Goal: Communication & Community: Answer question/provide support

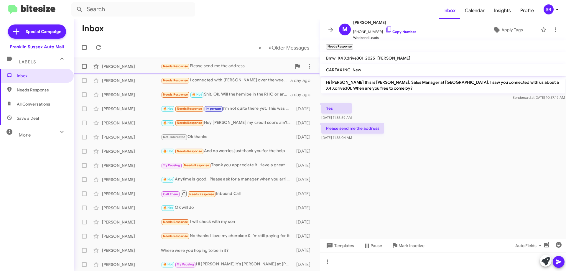
click at [214, 65] on div "Needs Response Please send me the address" at bounding box center [226, 66] width 131 height 7
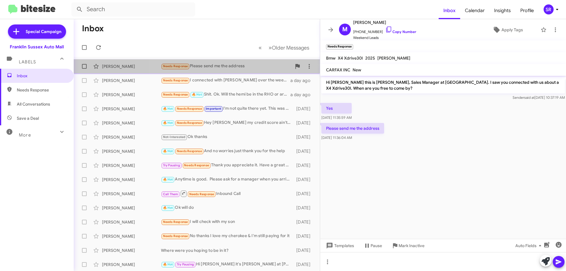
click at [214, 65] on div "Needs Response Please send me the address" at bounding box center [226, 66] width 131 height 7
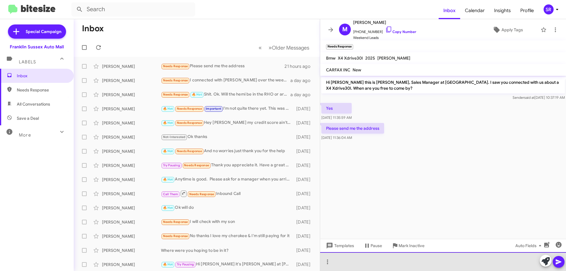
click at [365, 265] on div at bounding box center [443, 261] width 246 height 19
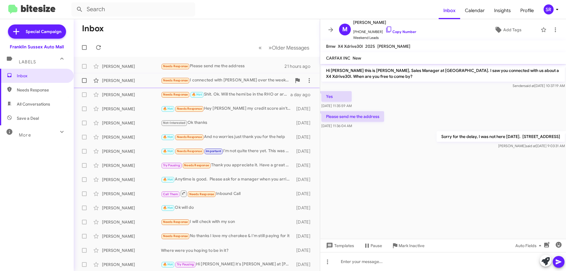
click at [245, 84] on div "[PERSON_NAME] Needs Response I connected with [PERSON_NAME] over the weekend. L…" at bounding box center [196, 81] width 237 height 12
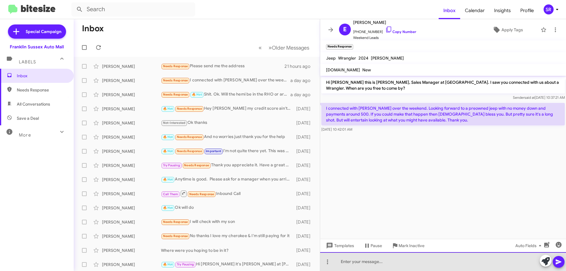
click at [366, 266] on div at bounding box center [443, 261] width 246 height 19
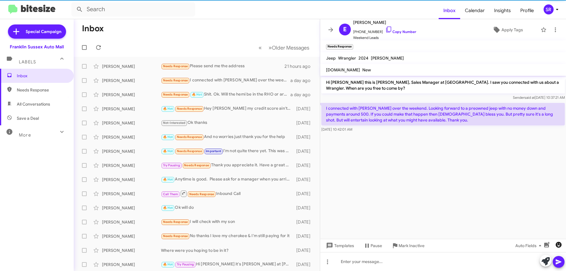
click at [558, 245] on icon "button" at bounding box center [558, 245] width 6 height 6
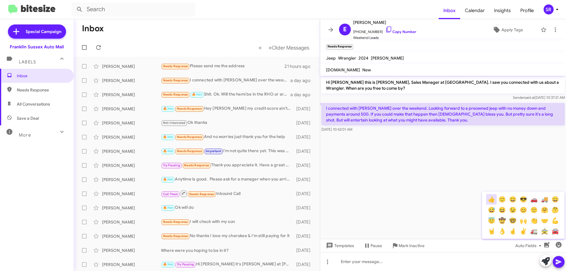
click at [490, 199] on button "👍" at bounding box center [491, 199] width 11 height 11
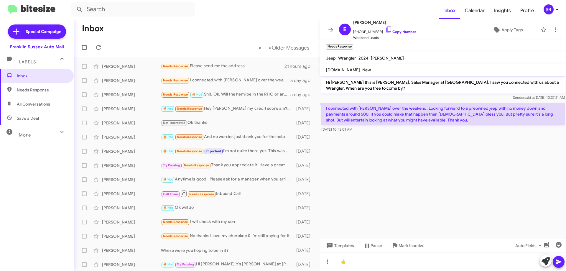
click at [557, 260] on icon at bounding box center [558, 261] width 6 height 5
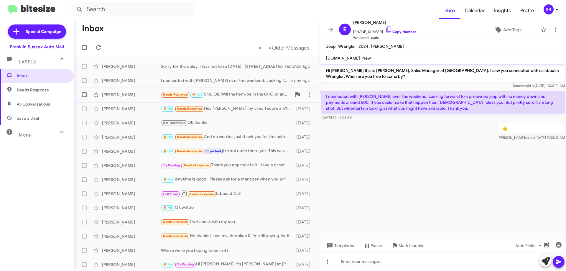
click at [232, 95] on div "Needs Response 🔥 Hot Shit. Ok. Will the hemi be in the RHO or are they sticking…" at bounding box center [226, 94] width 131 height 7
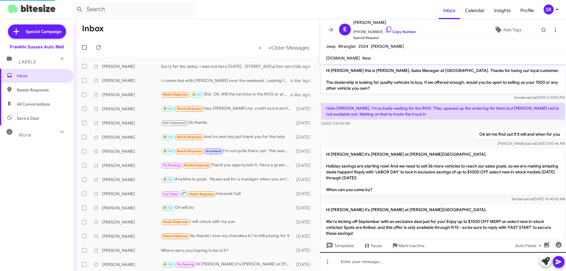
scroll to position [170, 0]
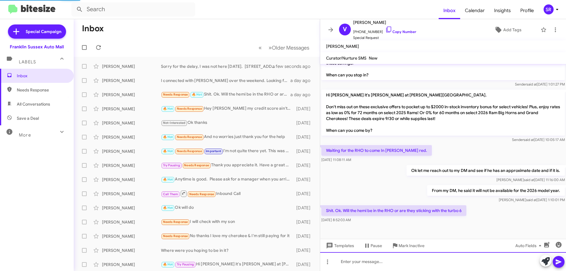
click at [355, 259] on div at bounding box center [443, 261] width 246 height 19
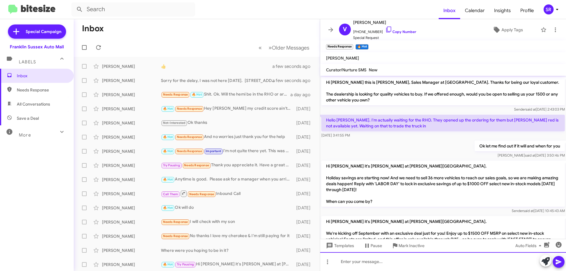
scroll to position [203, 0]
